Goal: Browse casually: Explore the website without a specific task or goal

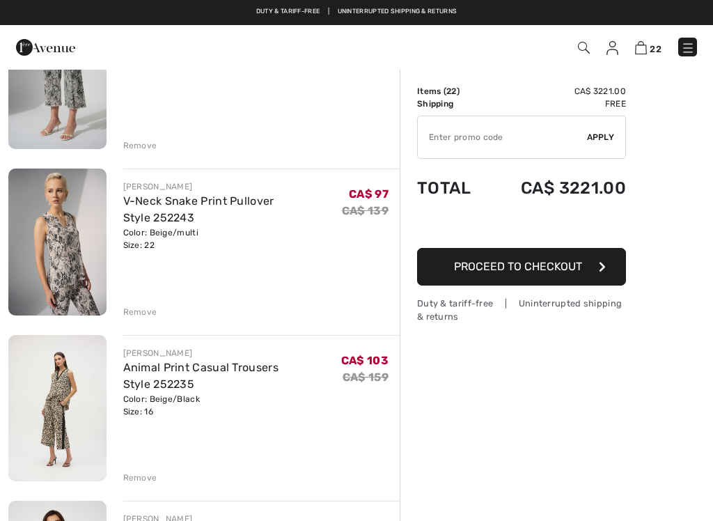
scroll to position [3083, 0]
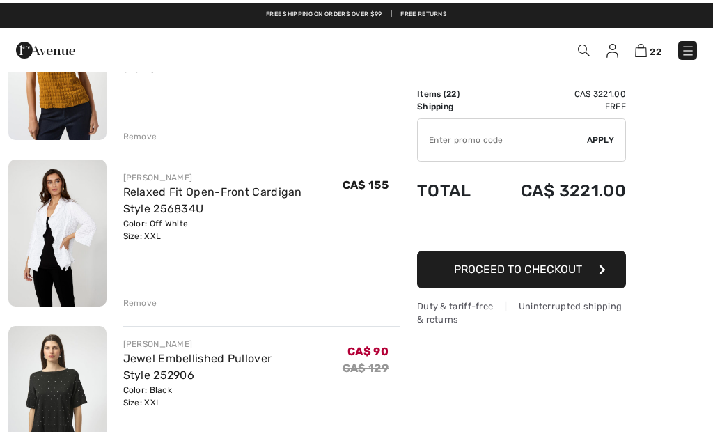
scroll to position [1021, 0]
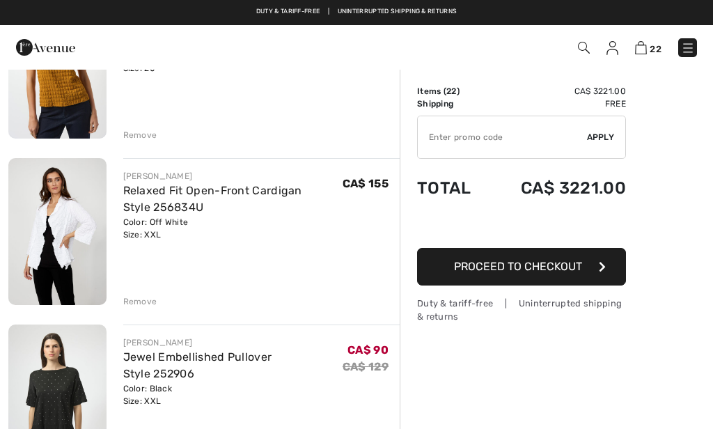
click at [139, 300] on div "Remove" at bounding box center [140, 301] width 34 height 13
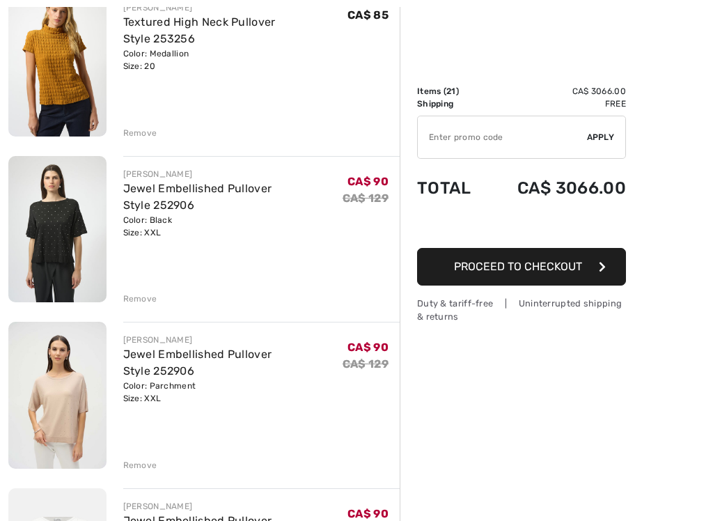
scroll to position [1023, 0]
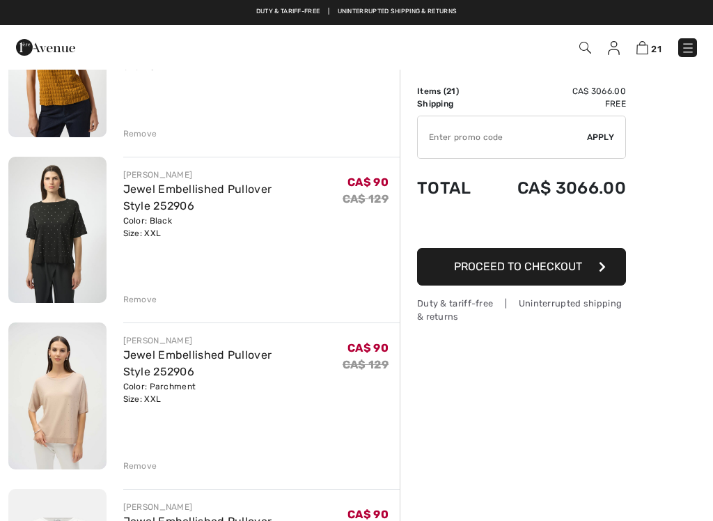
click at [63, 216] on img at bounding box center [57, 230] width 98 height 146
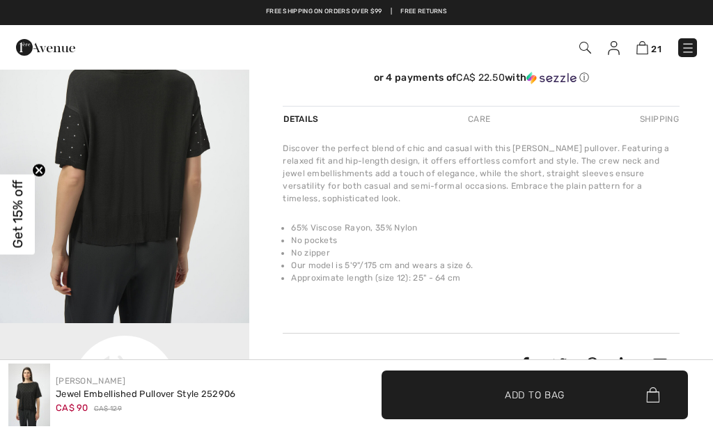
scroll to position [371, 0]
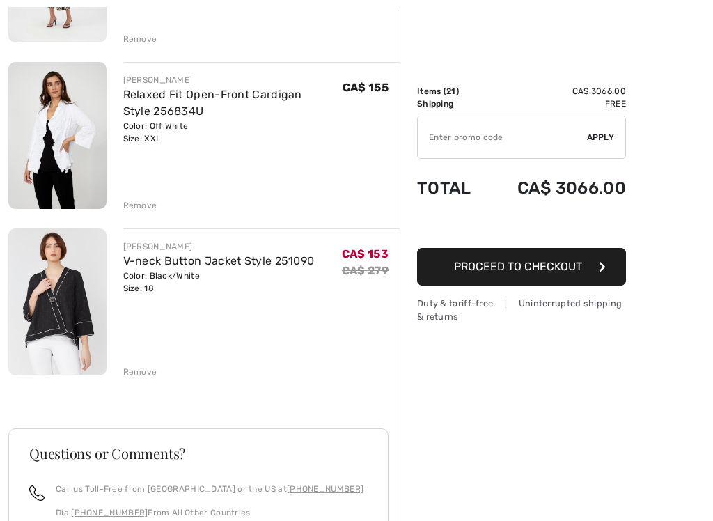
scroll to position [3278, 0]
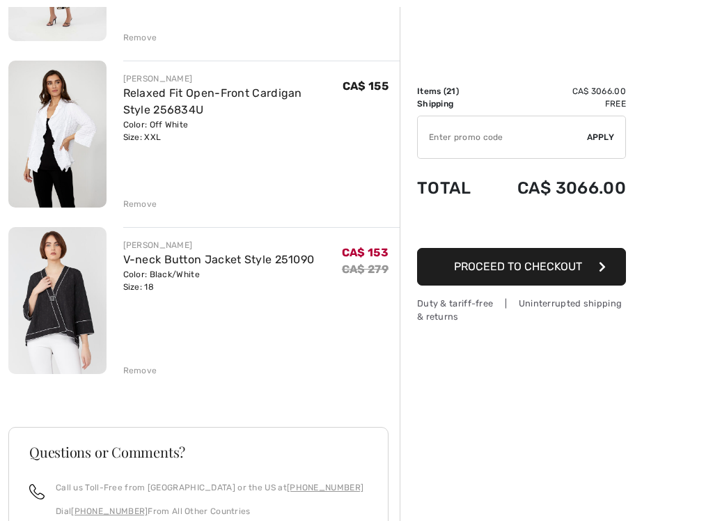
click at [129, 364] on div "Remove" at bounding box center [140, 370] width 34 height 13
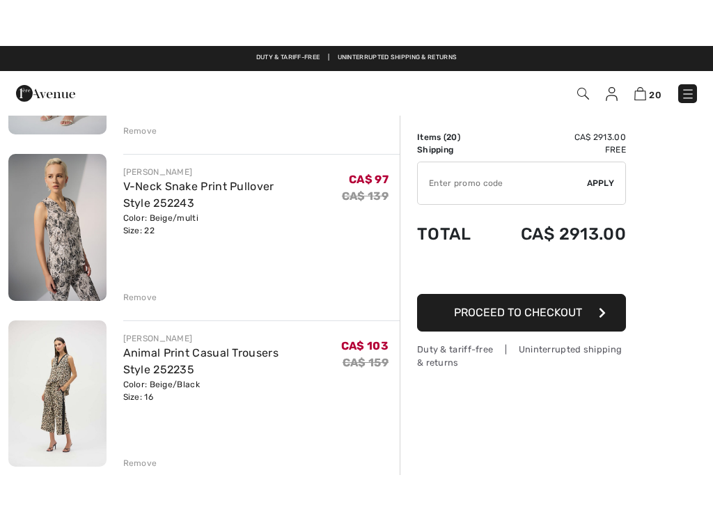
scroll to position [2897, 0]
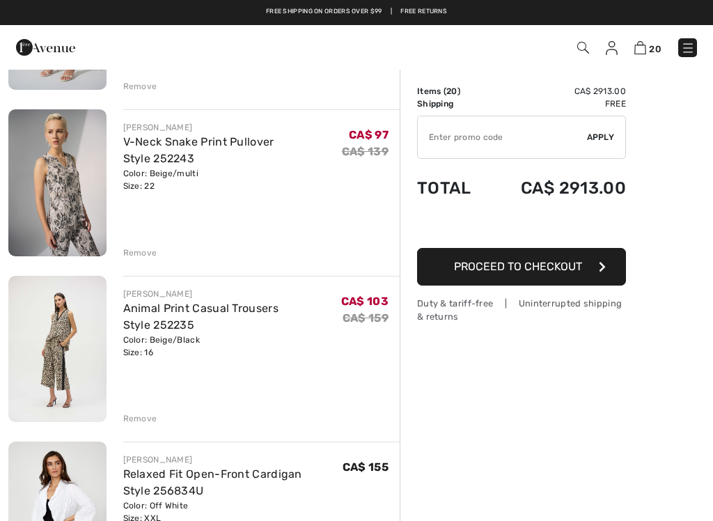
click at [133, 246] on div "Remove" at bounding box center [140, 252] width 34 height 13
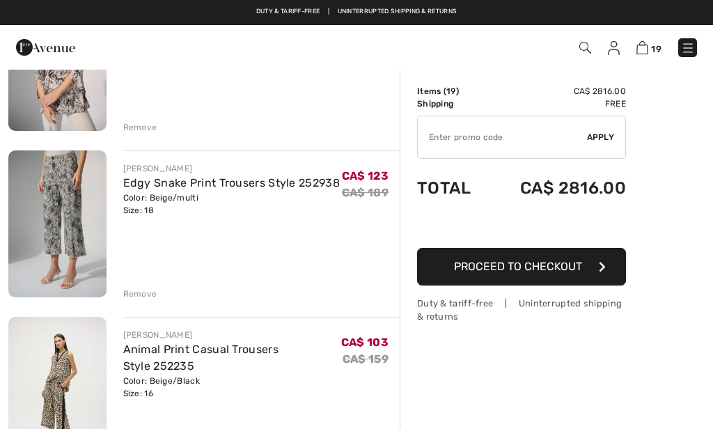
scroll to position [2689, 0]
click at [127, 288] on div "Remove" at bounding box center [140, 294] width 34 height 13
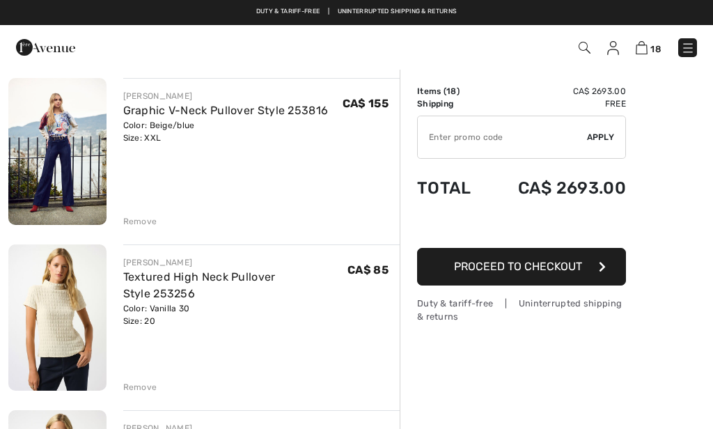
scroll to position [601, 0]
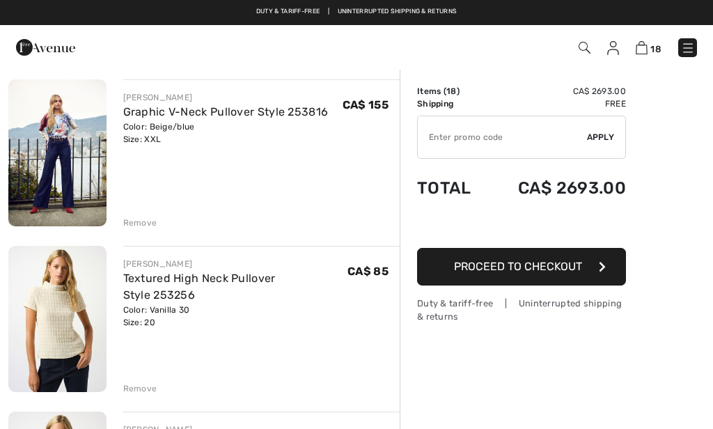
click at [29, 141] on img at bounding box center [57, 152] width 98 height 147
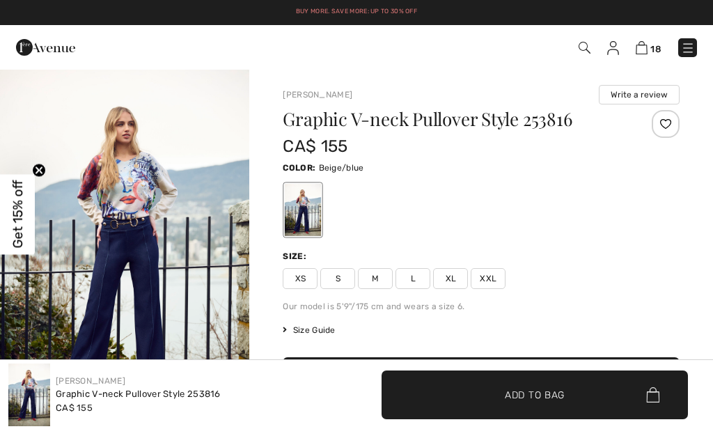
click at [117, 236] on img "1 / 5" at bounding box center [124, 255] width 249 height 375
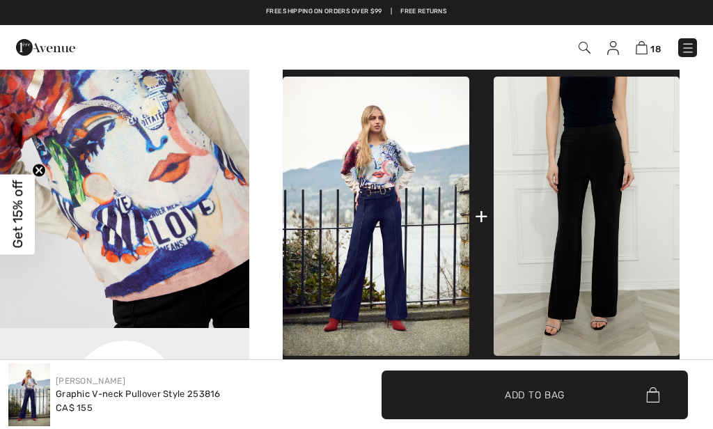
scroll to position [487, 0]
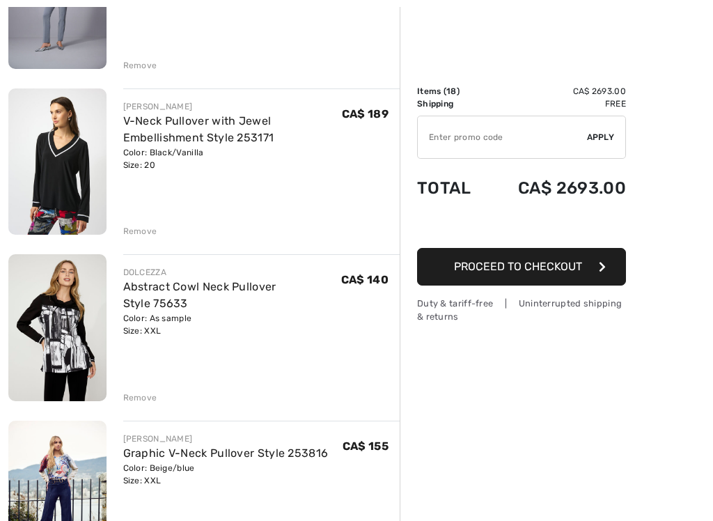
click at [57, 192] on img at bounding box center [57, 161] width 98 height 146
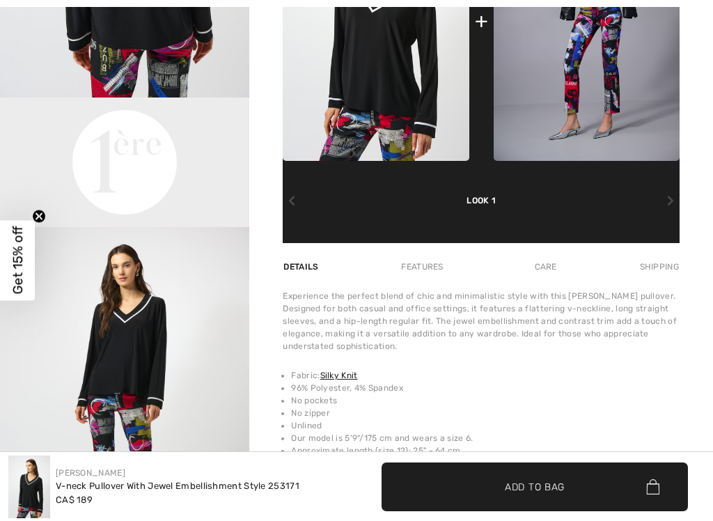
scroll to position [728, 0]
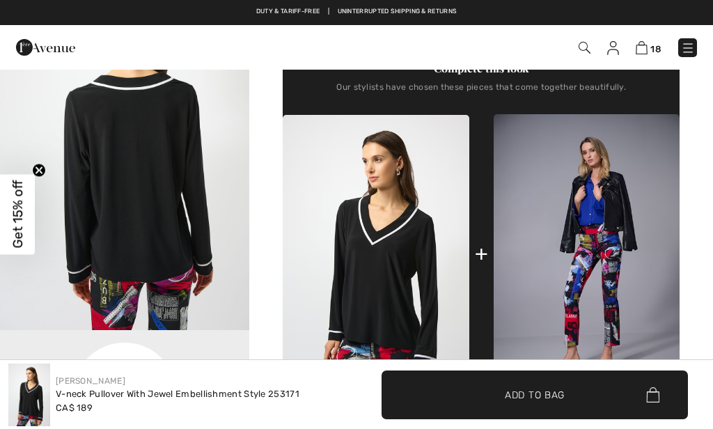
scroll to position [484, 0]
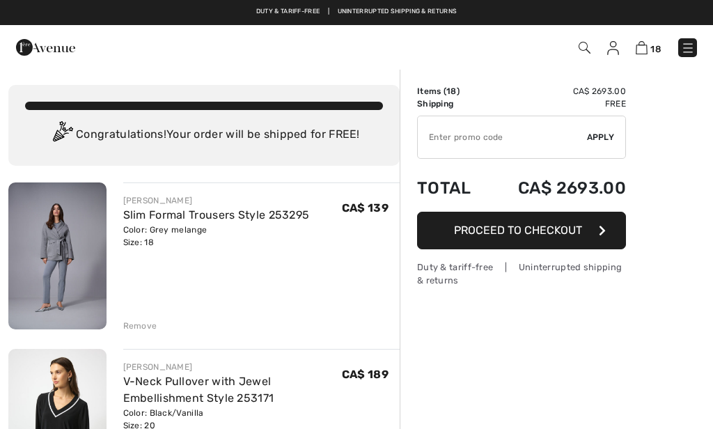
scroll to position [313, 0]
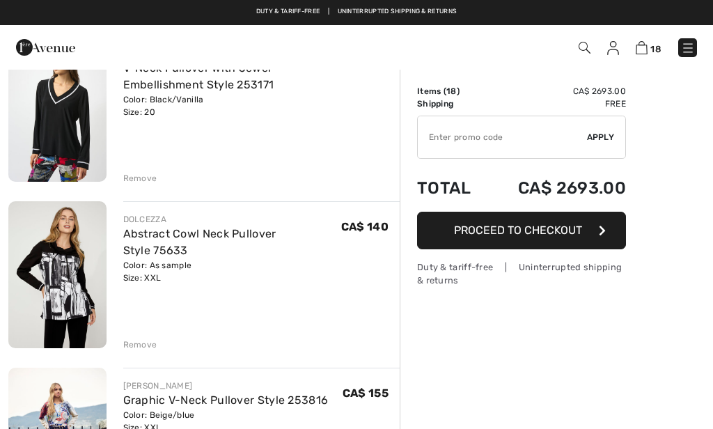
click at [129, 175] on div "Remove" at bounding box center [140, 178] width 34 height 13
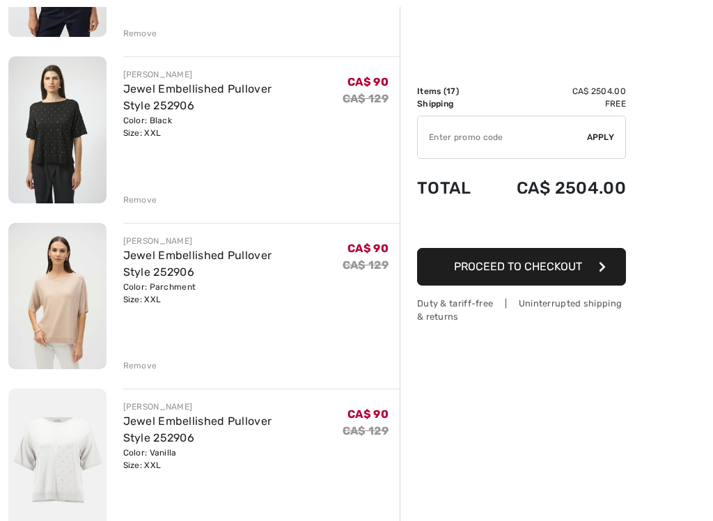
scroll to position [957, 0]
click at [42, 428] on img at bounding box center [57, 461] width 98 height 147
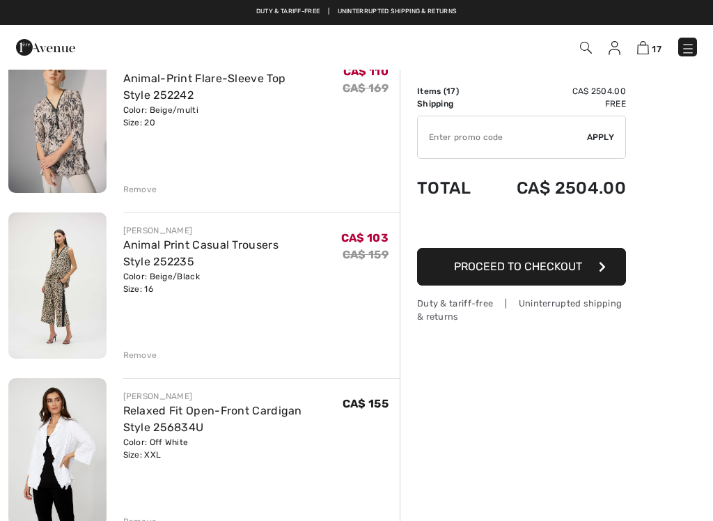
scroll to position [2435, 0]
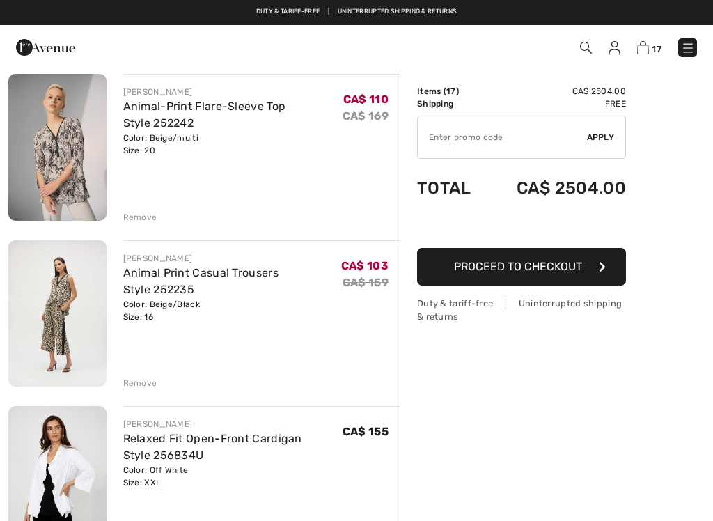
click at [63, 148] on img at bounding box center [57, 147] width 98 height 147
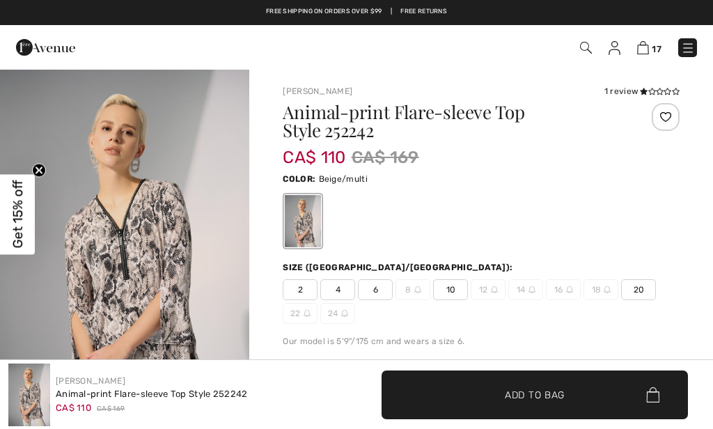
click at [25, 424] on img at bounding box center [29, 394] width 42 height 63
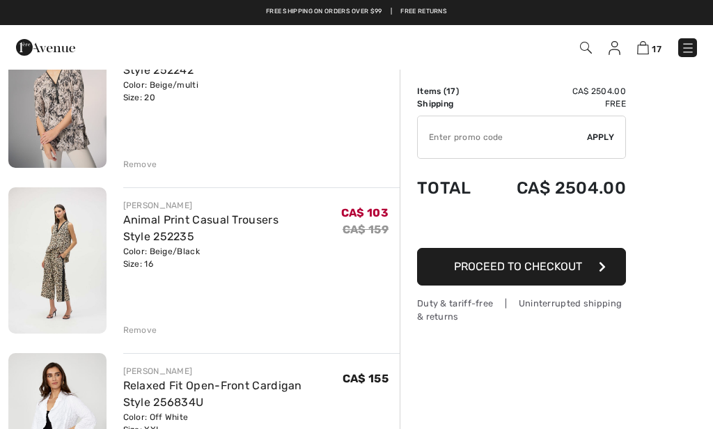
click at [140, 159] on div "Remove" at bounding box center [140, 164] width 34 height 13
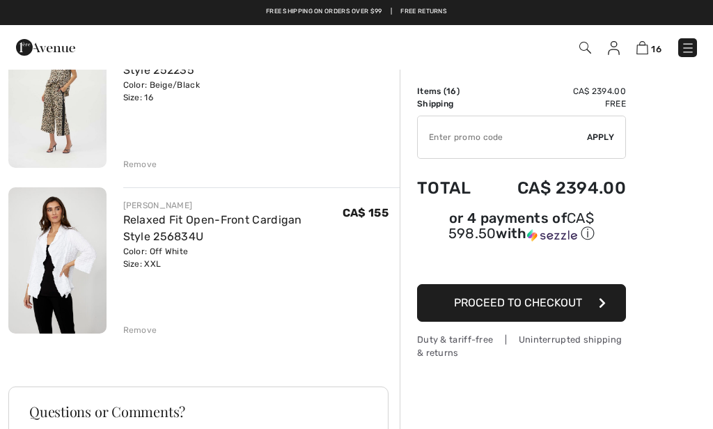
click at [40, 294] on img at bounding box center [57, 260] width 98 height 147
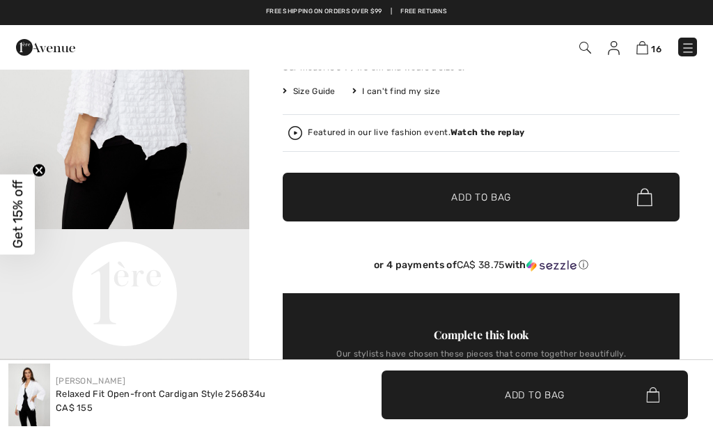
scroll to position [252, 0]
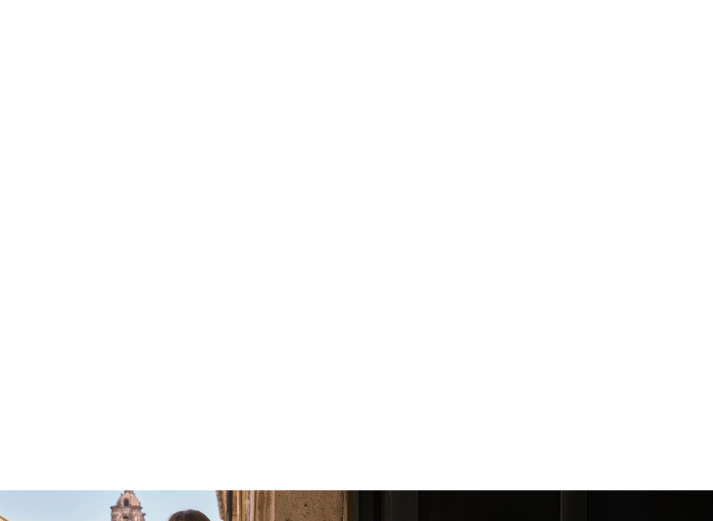
scroll to position [776, 0]
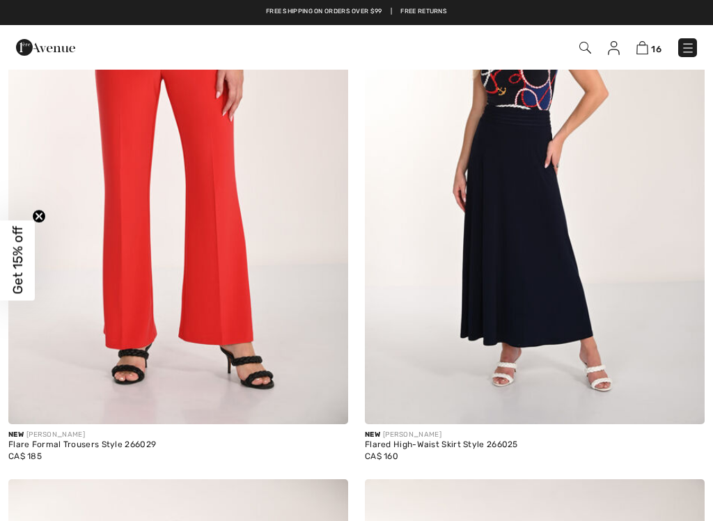
scroll to position [6117, 0]
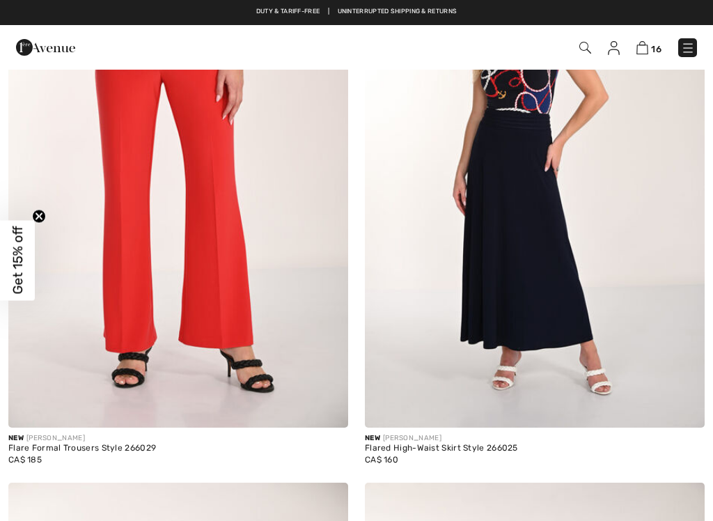
click at [223, 173] on img at bounding box center [178, 173] width 340 height 510
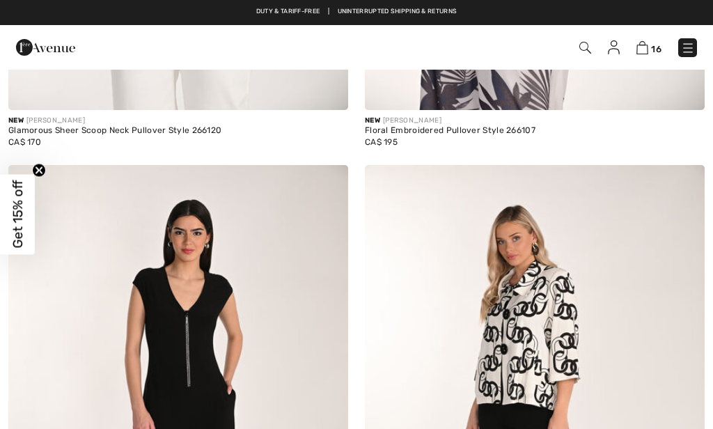
scroll to position [5462, 0]
click at [515, 345] on img at bounding box center [535, 421] width 340 height 510
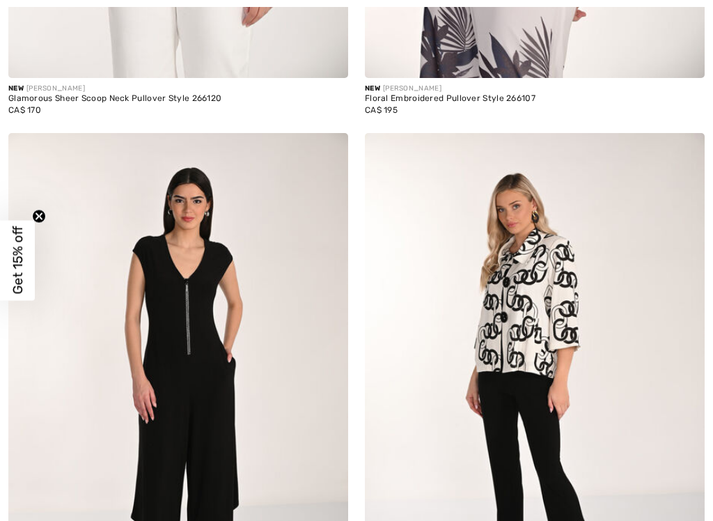
scroll to position [5496, 0]
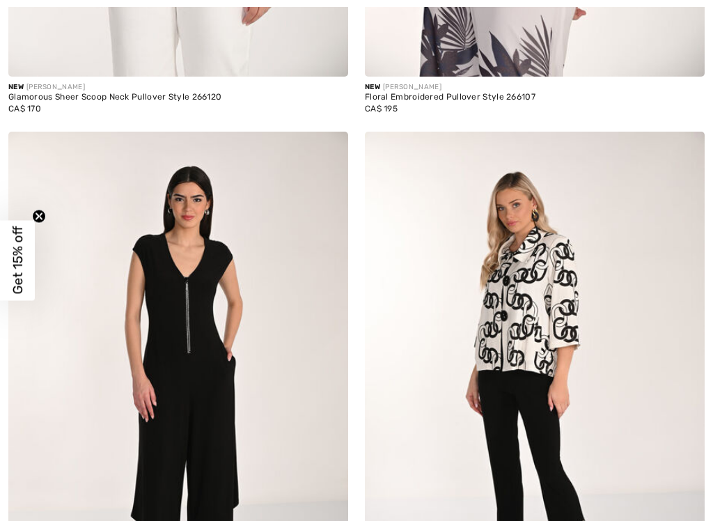
click at [517, 321] on img at bounding box center [535, 387] width 340 height 510
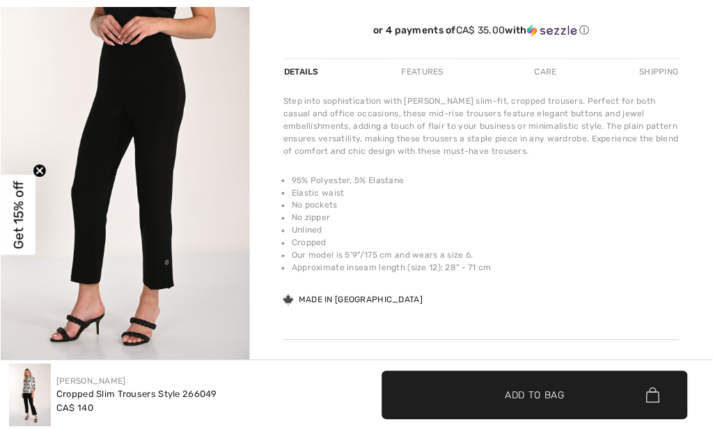
scroll to position [443, 0]
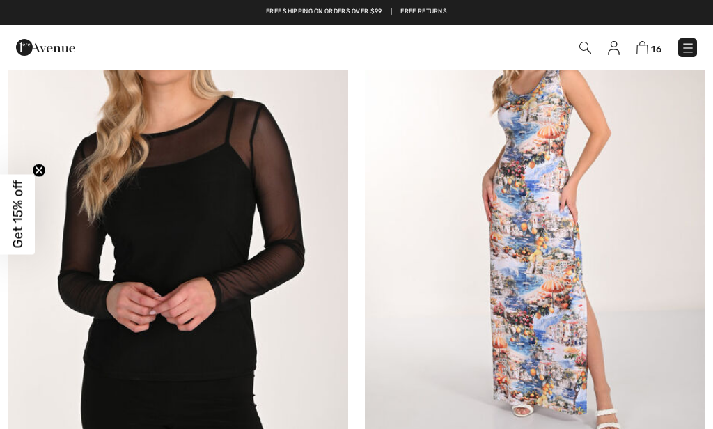
scroll to position [4456, 0]
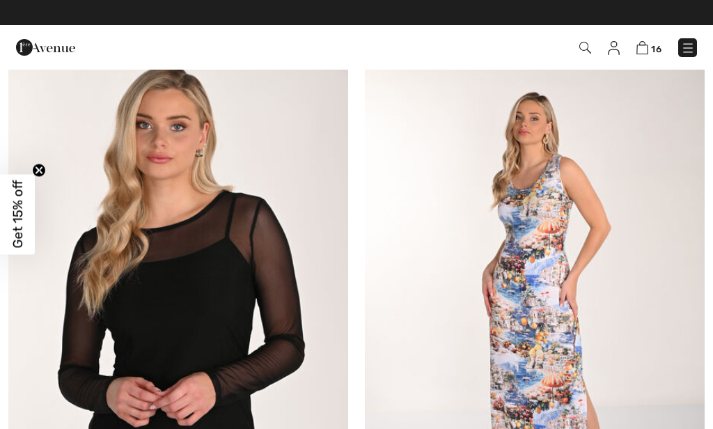
click at [8, 148] on img at bounding box center [178, 298] width 340 height 510
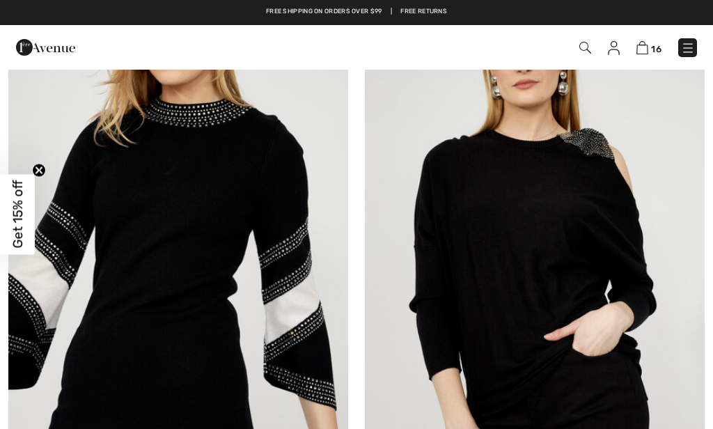
scroll to position [276, 0]
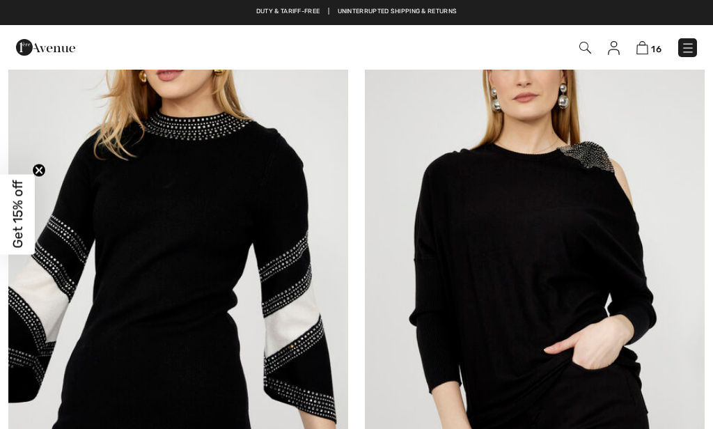
click at [112, 338] on img at bounding box center [178, 255] width 340 height 510
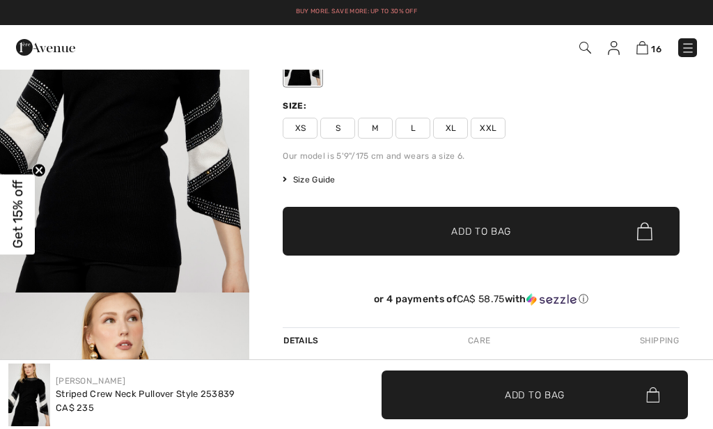
scroll to position [147, 0]
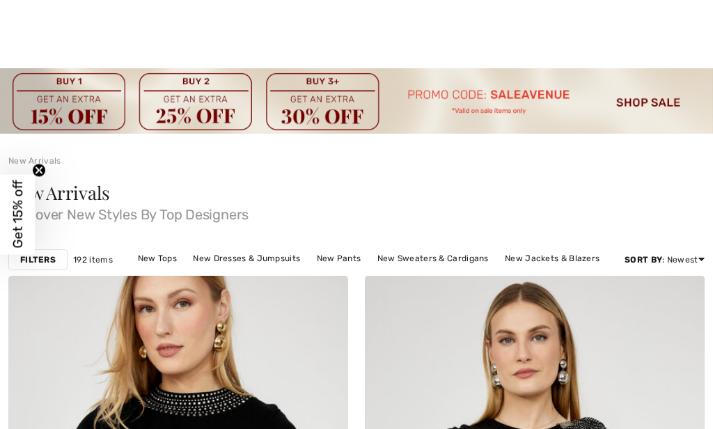
click at [572, 260] on link "New Jackets & Blazers" at bounding box center [552, 258] width 109 height 18
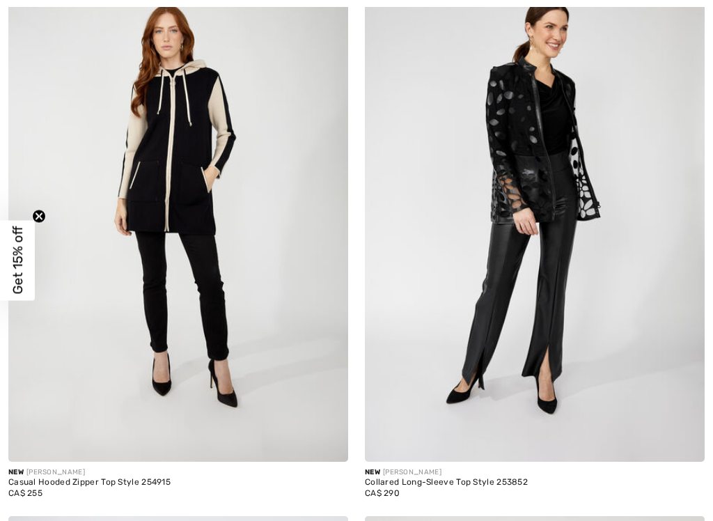
click at [165, 157] on img at bounding box center [178, 207] width 340 height 510
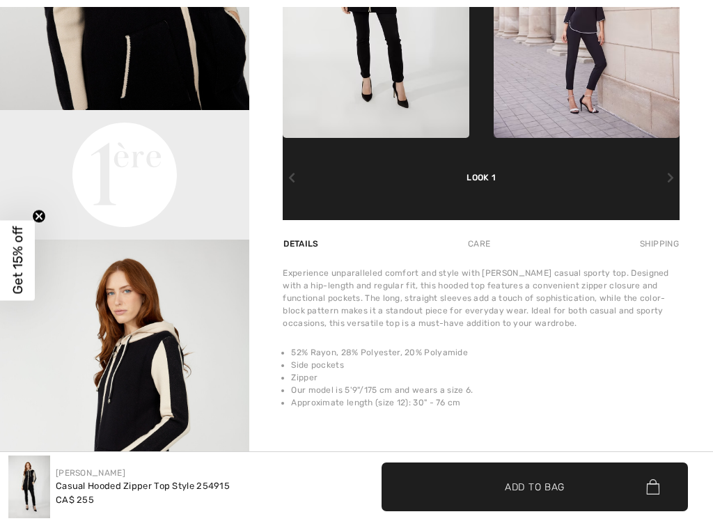
scroll to position [814, 0]
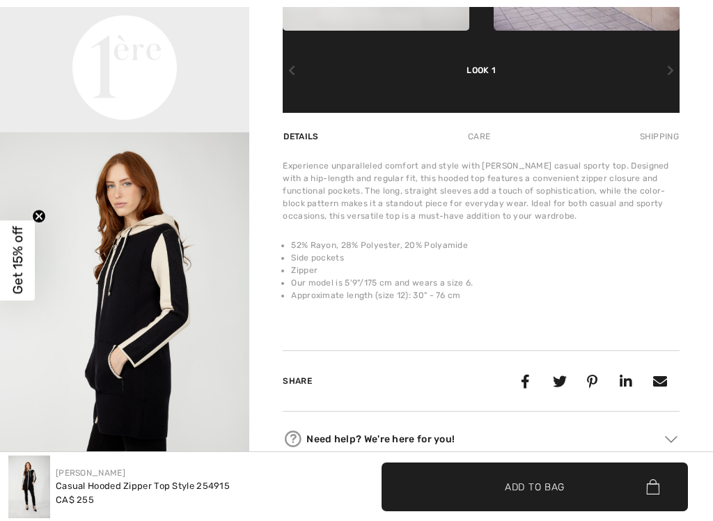
click at [494, 149] on div "Care" at bounding box center [479, 136] width 46 height 25
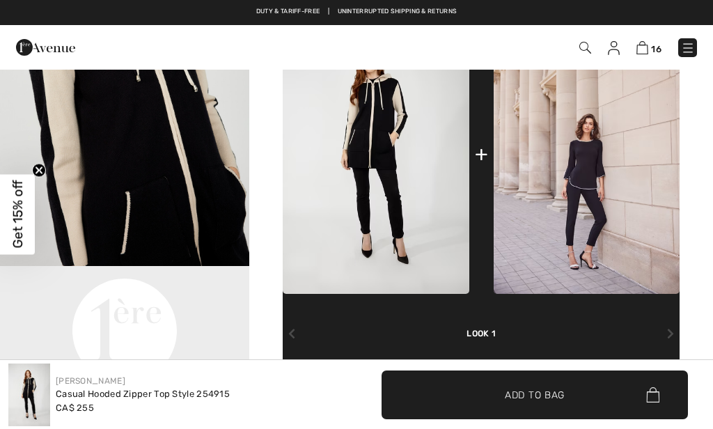
scroll to position [365, 0]
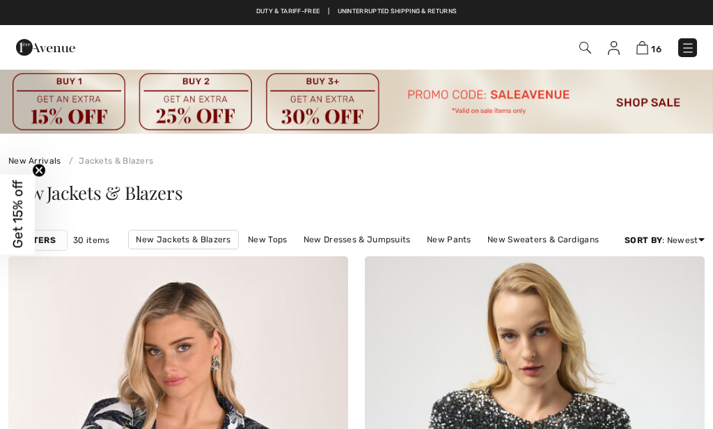
click at [526, 243] on link "New Sweaters & Cardigans" at bounding box center [542, 239] width 125 height 18
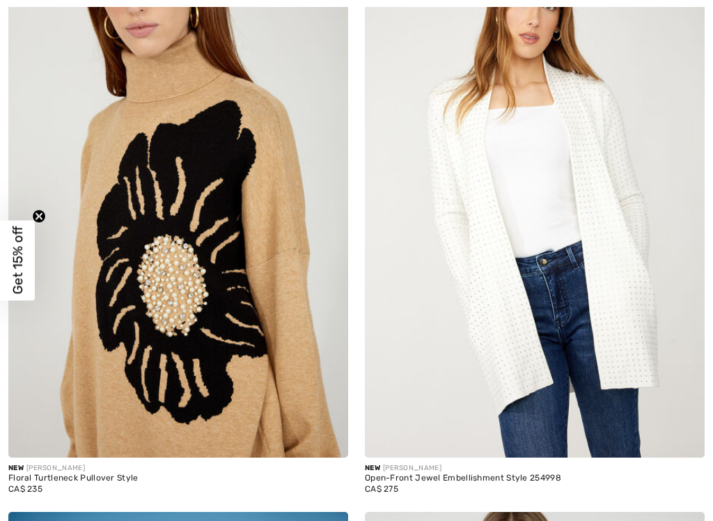
scroll to position [874, 0]
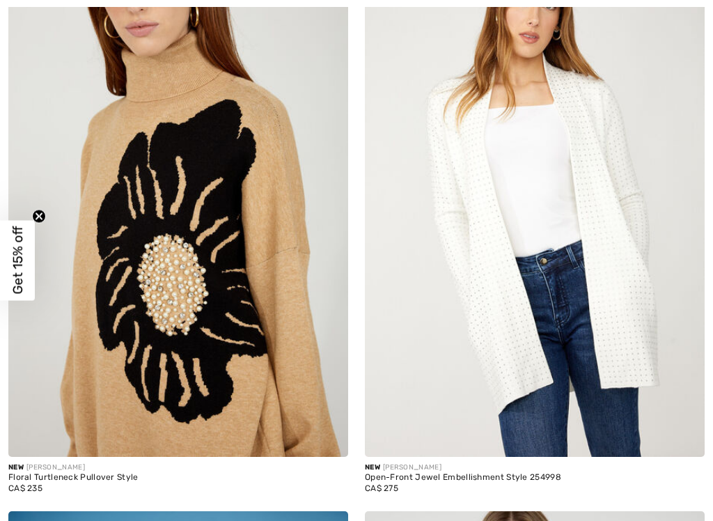
click at [507, 281] on img at bounding box center [535, 202] width 340 height 510
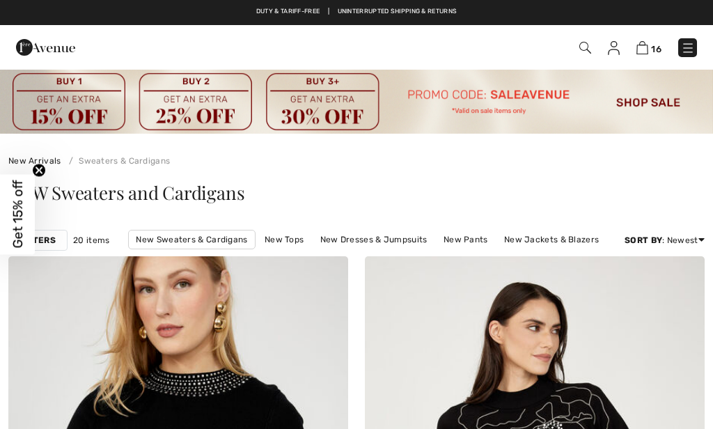
click at [286, 243] on link "New Tops" at bounding box center [284, 239] width 53 height 18
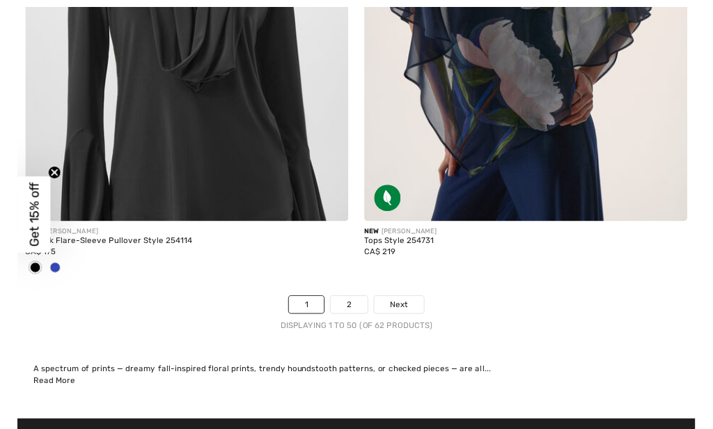
scroll to position [14915, 0]
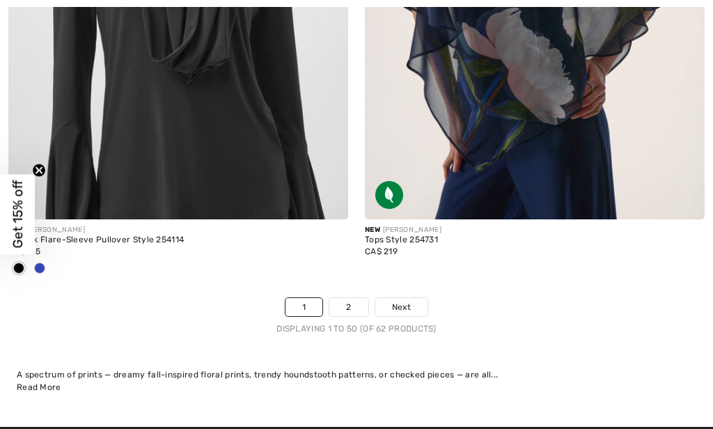
click at [354, 298] on link "2" at bounding box center [348, 307] width 38 height 18
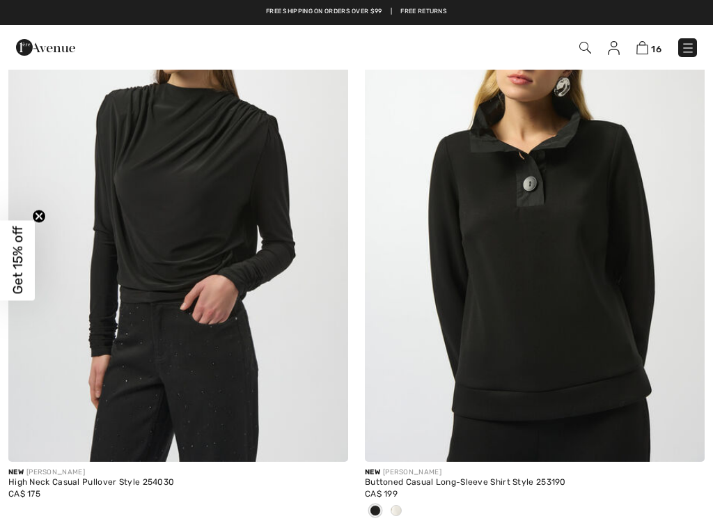
scroll to position [3171, 0]
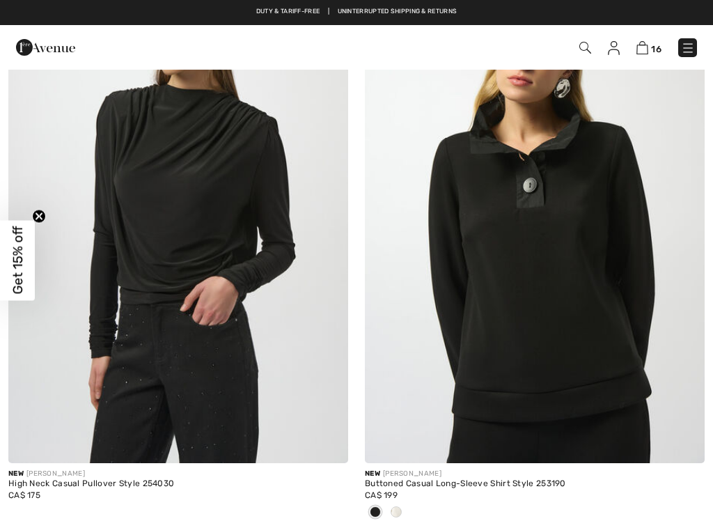
click at [602, 352] on img at bounding box center [535, 208] width 340 height 510
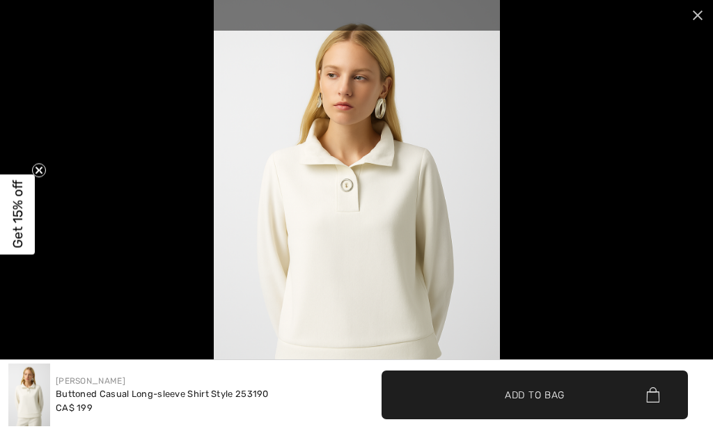
scroll to position [24, 0]
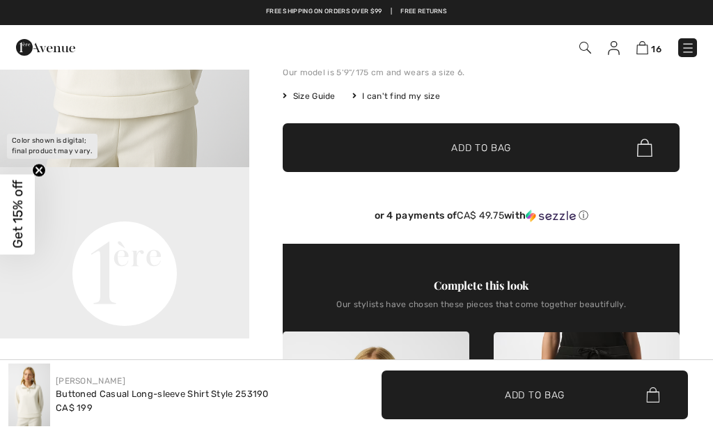
scroll to position [275, 0]
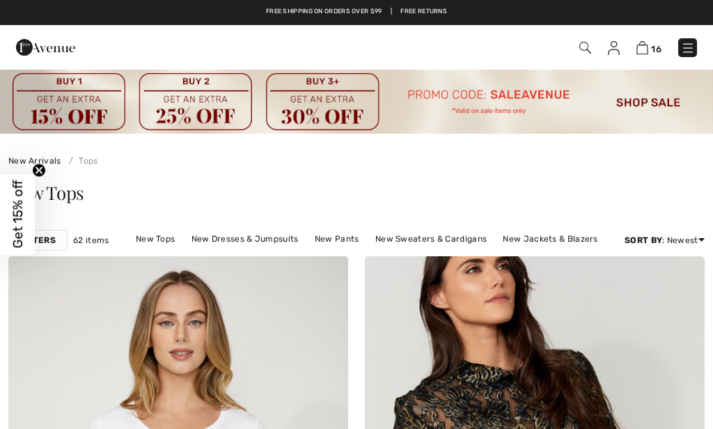
scroll to position [1, 0]
